Goal: Transaction & Acquisition: Purchase product/service

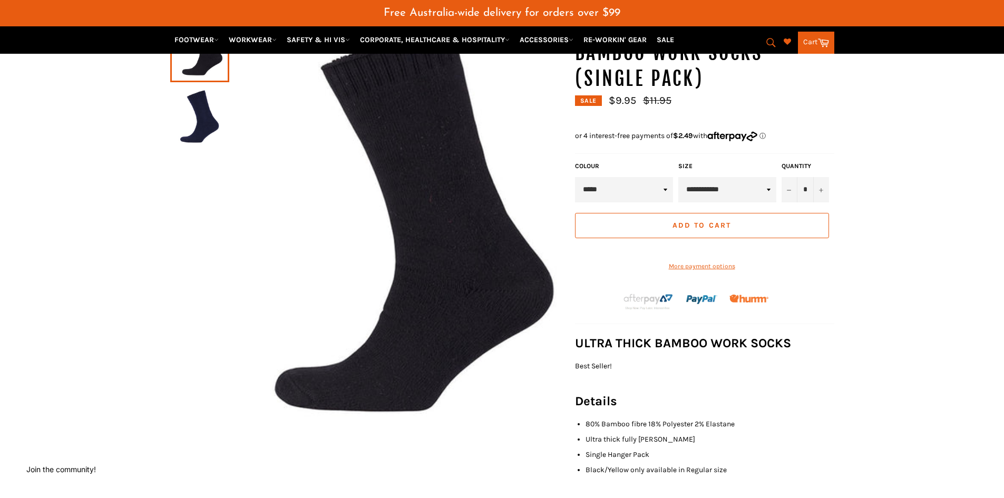
scroll to position [105, 0]
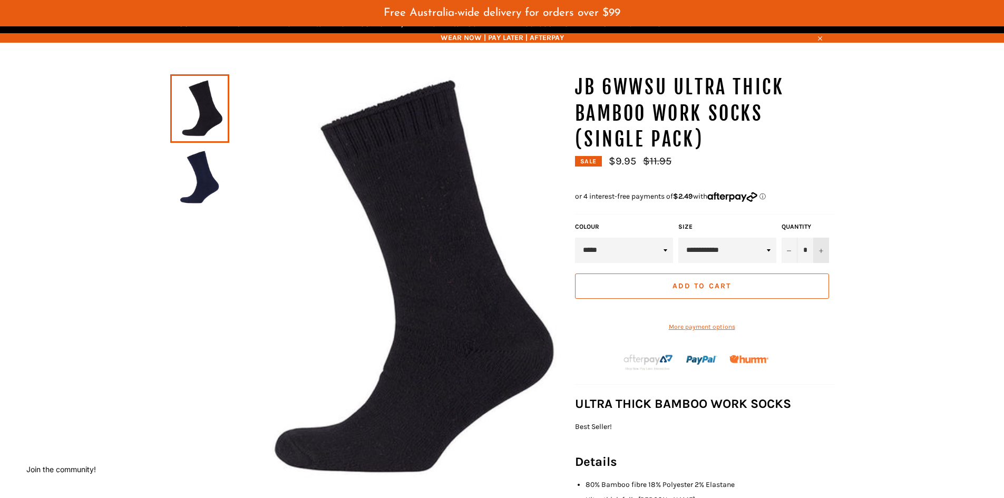
click at [826, 255] on button "+" at bounding box center [821, 250] width 16 height 25
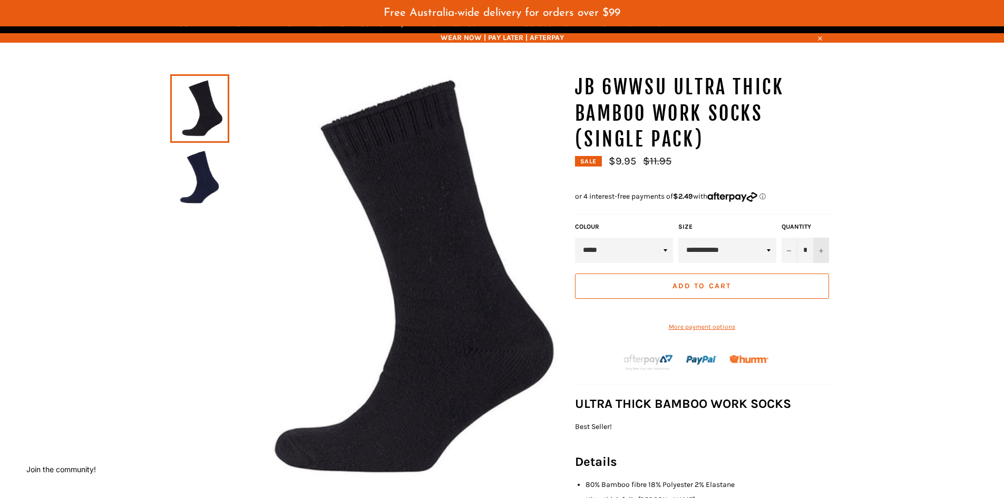
type input "*"
click at [715, 286] on span "Add to Cart" at bounding box center [701, 285] width 58 height 9
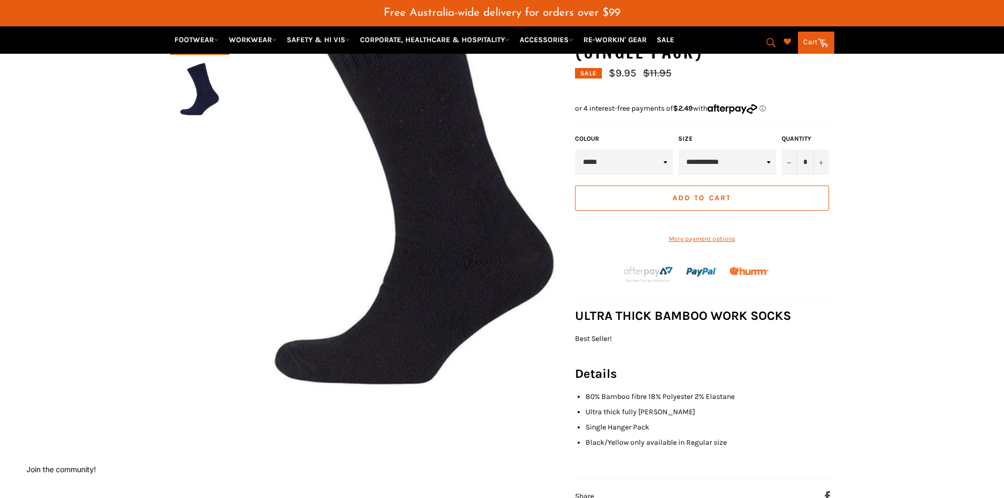
scroll to position [53, 0]
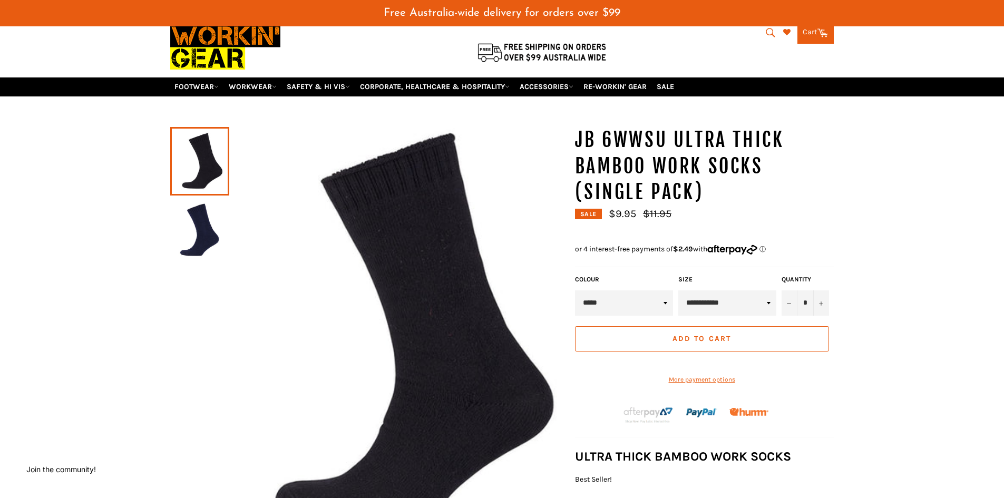
click at [701, 337] on span "Add to Cart" at bounding box center [701, 338] width 58 height 9
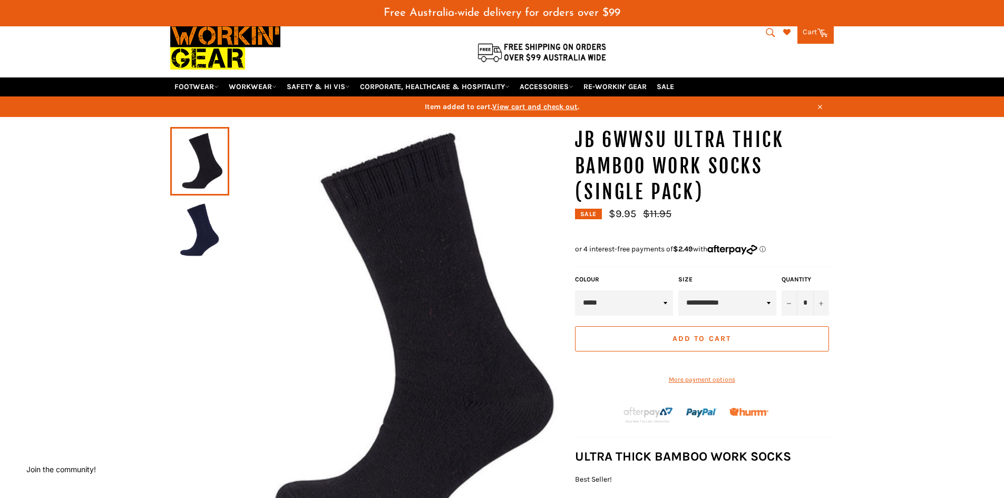
click at [808, 32] on link "Cart Cart 0 items" at bounding box center [815, 33] width 36 height 22
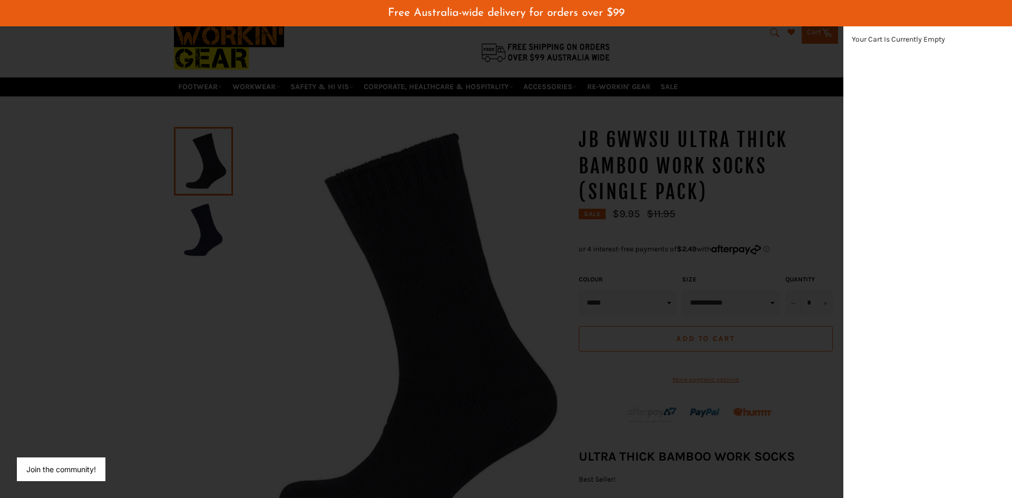
click at [640, 298] on div "modal" at bounding box center [506, 249] width 1012 height 498
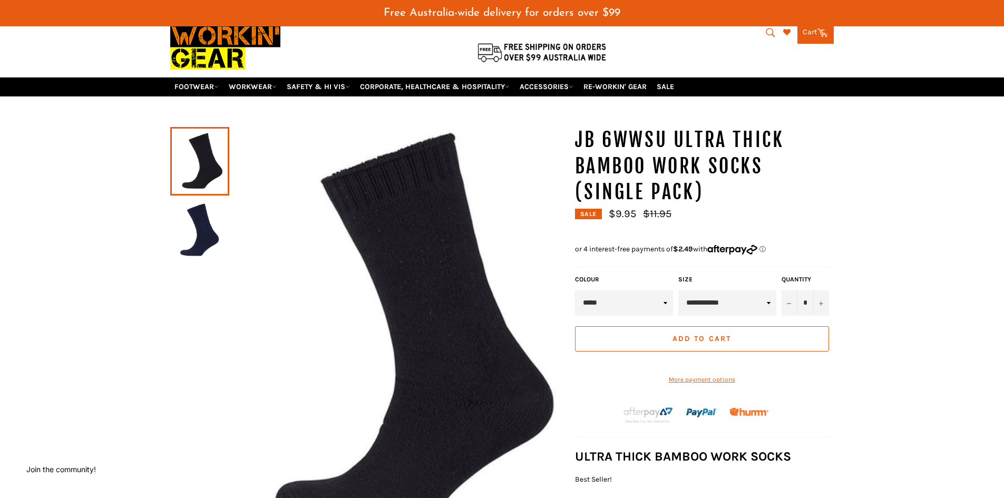
click at [688, 339] on span "Add to Cart" at bounding box center [701, 338] width 58 height 9
click at [691, 336] on span "Add to Cart" at bounding box center [701, 338] width 58 height 9
